Goal: Task Accomplishment & Management: Complete application form

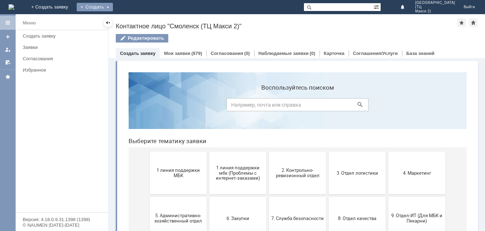
click at [113, 7] on div "Создать" at bounding box center [95, 7] width 36 height 9
click at [133, 16] on div "Заявка" at bounding box center [105, 21] width 57 height 11
click at [113, 5] on div "Создать" at bounding box center [95, 7] width 36 height 9
click at [130, 23] on link "Заявка" at bounding box center [105, 21] width 54 height 9
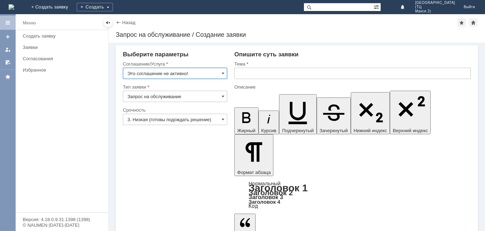
click at [196, 76] on input "Это соглашение не активно!" at bounding box center [175, 73] width 104 height 11
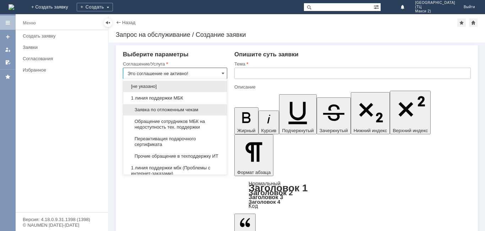
click at [188, 110] on span "Заявка по отложенным чекам" at bounding box center [174, 110] width 95 height 6
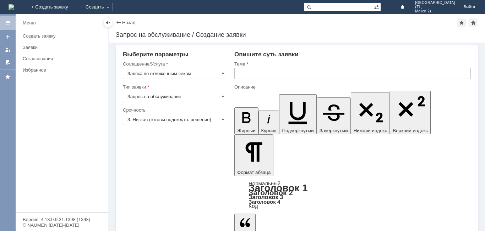
type input "Заявка по отложенным чекам"
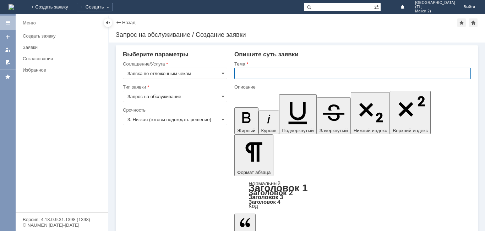
click at [250, 72] on input "text" at bounding box center [352, 73] width 236 height 11
type input "о"
type input "Отложенные чеки"
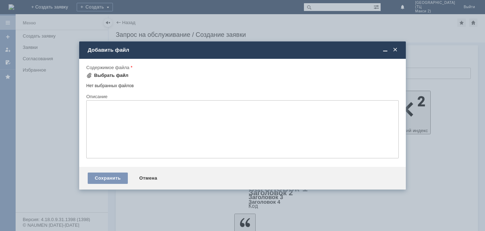
click at [90, 75] on span at bounding box center [89, 76] width 6 height 6
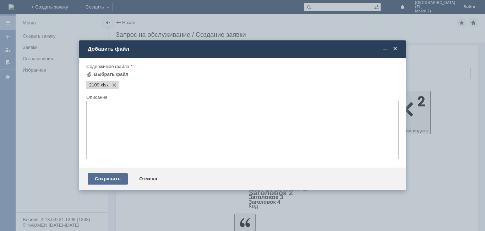
click at [113, 176] on div "Сохранить" at bounding box center [108, 179] width 40 height 11
